Goal: Information Seeking & Learning: Learn about a topic

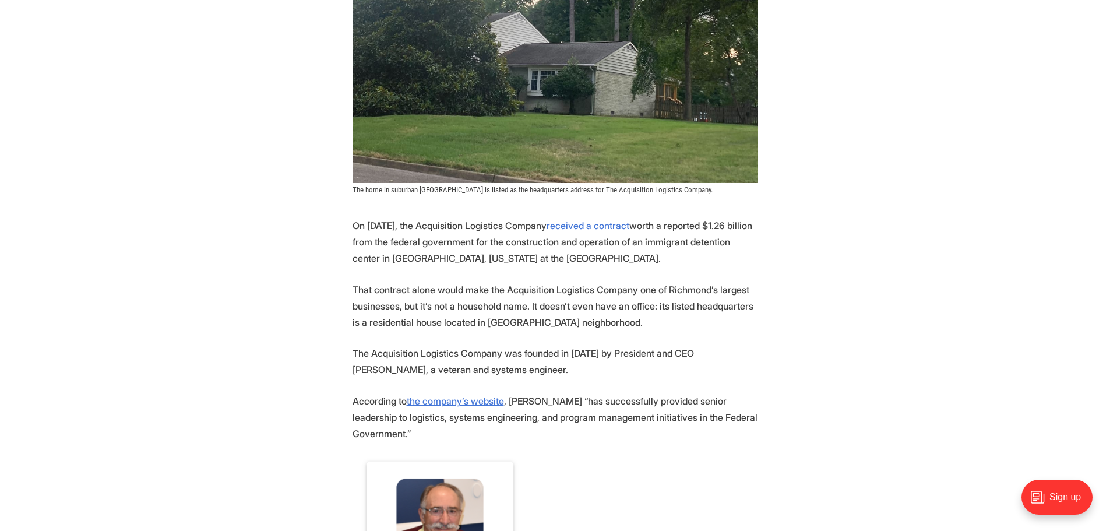
scroll to position [408, 0]
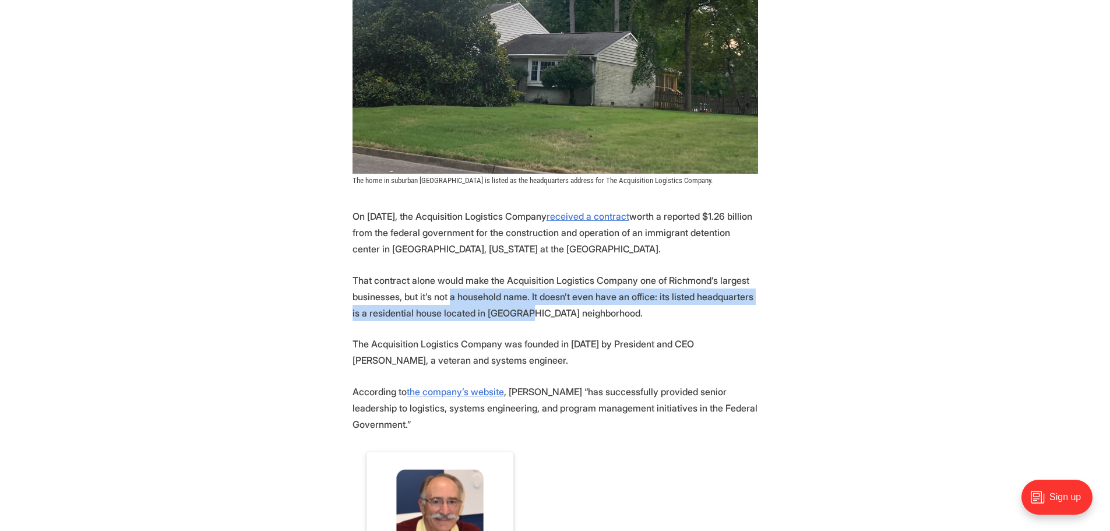
drag, startPoint x: 451, startPoint y: 301, endPoint x: 512, endPoint y: 309, distance: 61.7
click at [512, 309] on p "That contract alone would make the Acquisition Logistics Company one of Richmon…" at bounding box center [556, 296] width 406 height 49
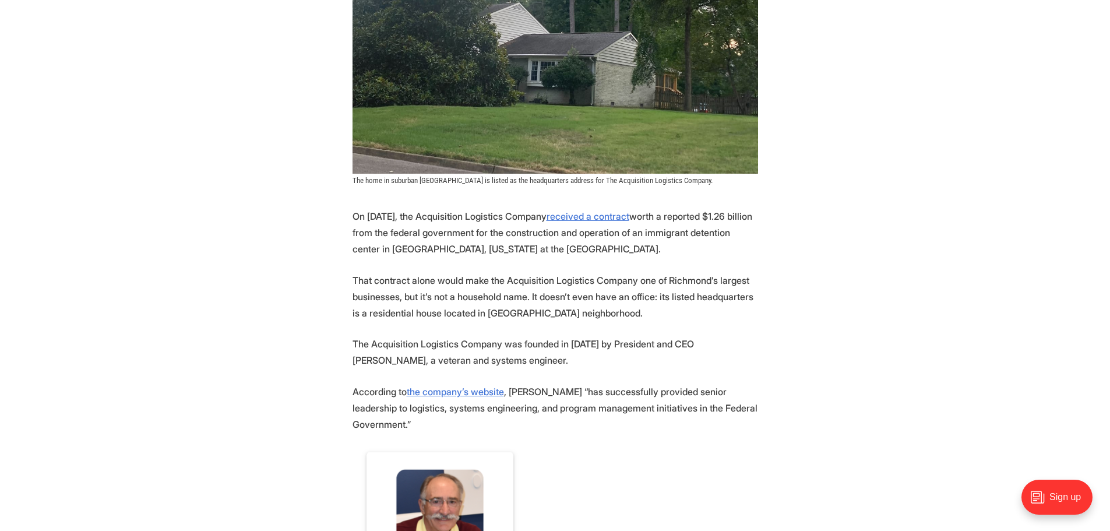
click at [561, 342] on p "The Acquisition Logistics Company was founded in [DATE] by President and CEO [P…" at bounding box center [556, 352] width 406 height 33
click at [588, 367] on p "The Acquisition Logistics Company was founded in [DATE] by President and CEO [P…" at bounding box center [556, 352] width 406 height 33
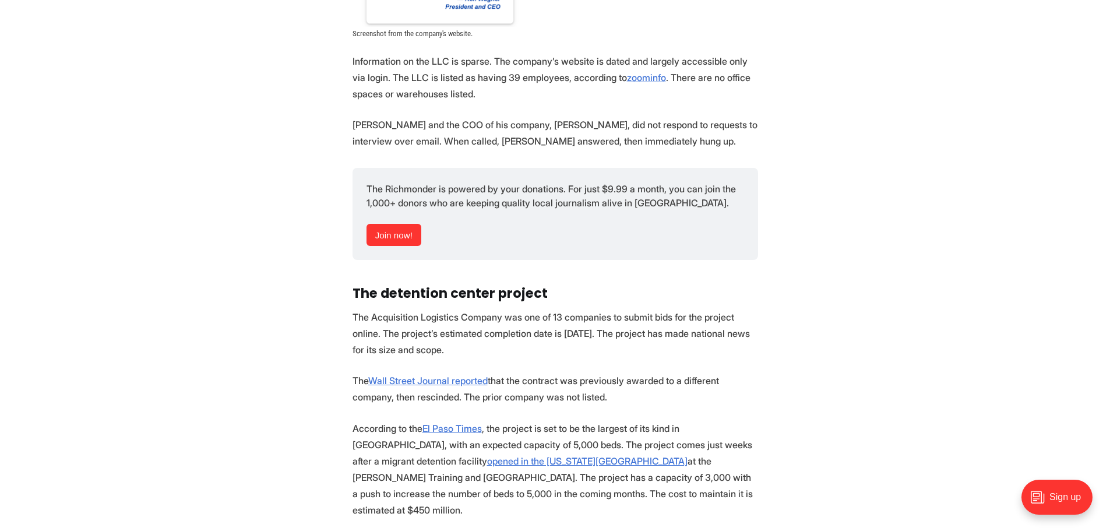
scroll to position [1049, 0]
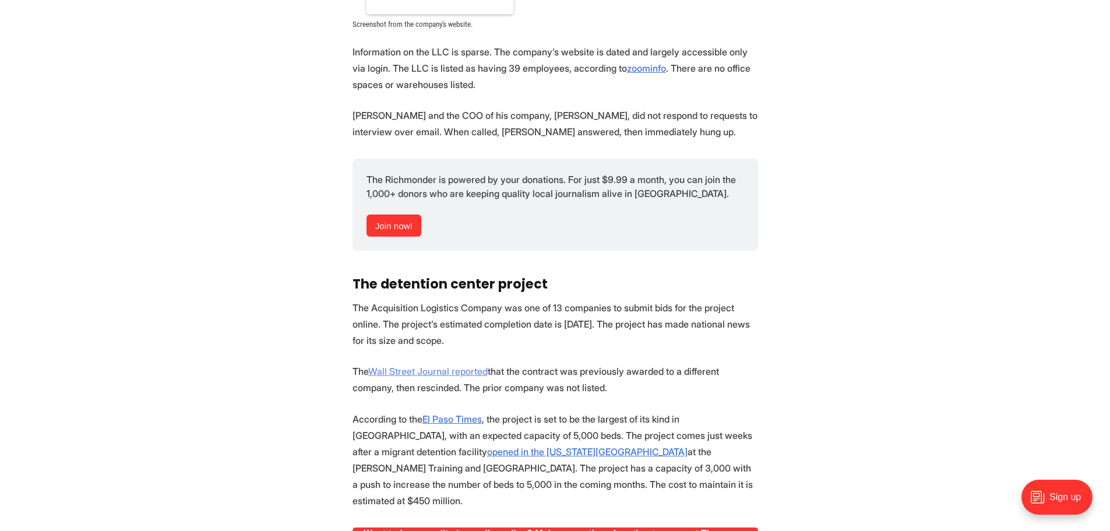
click at [427, 365] on link "Wall Street Journal reported" at bounding box center [427, 371] width 119 height 12
click at [155, 389] on section "On [DATE], the Acquisition Logistics Company received a contract worth a report…" at bounding box center [555, 166] width 1110 height 1199
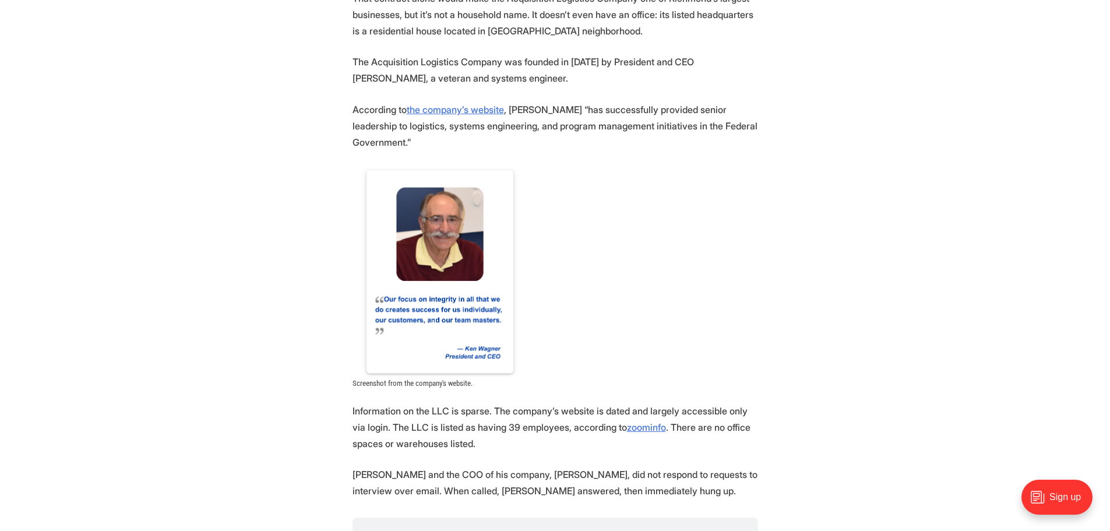
scroll to position [699, 0]
